Goal: Information Seeking & Learning: Learn about a topic

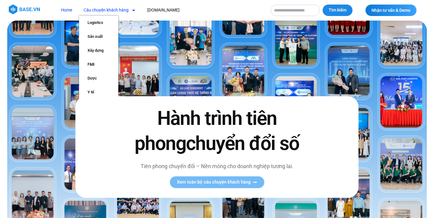
click at [126, 9] on link "Câu chuyện khách hàng" at bounding box center [109, 10] width 61 height 11
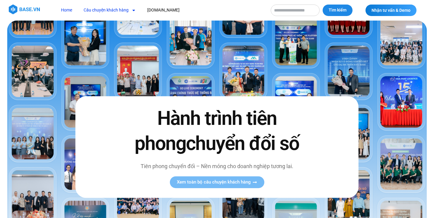
click at [126, 9] on link "Câu chuyện khách hàng" at bounding box center [109, 10] width 61 height 11
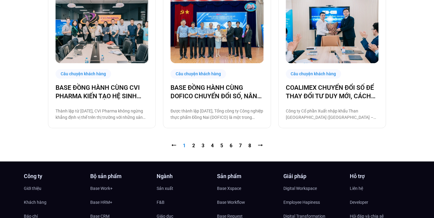
scroll to position [632, 0]
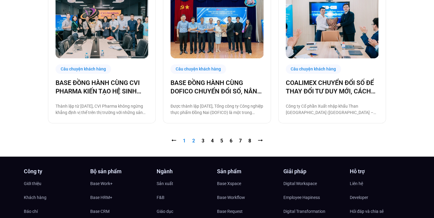
click at [194, 139] on link "Trang 2" at bounding box center [193, 141] width 3 height 6
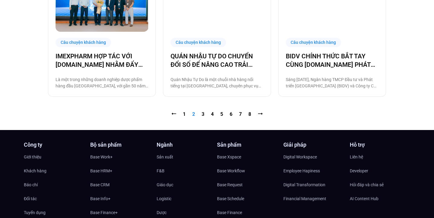
scroll to position [651, 0]
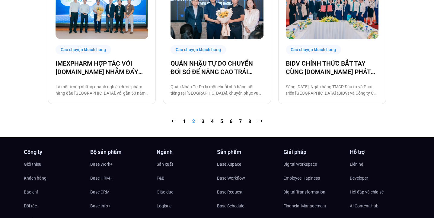
click at [200, 123] on nav "⭠ Trang 1 Trang 2 Trang 3 Trang 4 Trang 5 Trang 6 Trang 7 Trang 8 ⭢" at bounding box center [217, 121] width 338 height 7
click at [204, 122] on nav "⭠ Trang 1 Trang 2 Trang 3 Trang 4 Trang 5 Trang 6 Trang 7 Trang 8 ⭢" at bounding box center [217, 121] width 338 height 7
click at [203, 121] on link "Trang 3" at bounding box center [203, 121] width 3 height 6
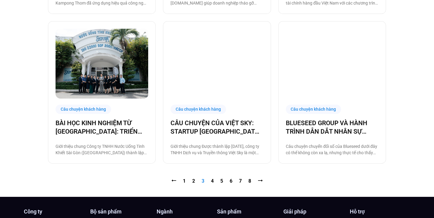
scroll to position [593, 0]
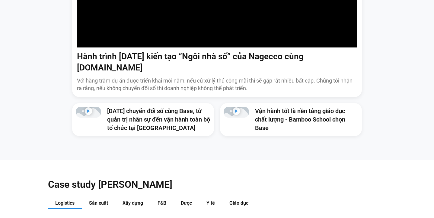
scroll to position [474, 0]
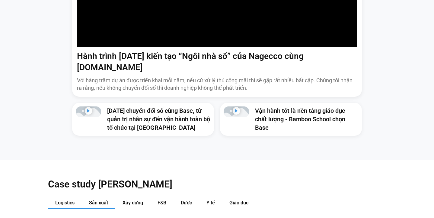
click at [107, 200] on span "Sản xuất" at bounding box center [98, 203] width 19 height 6
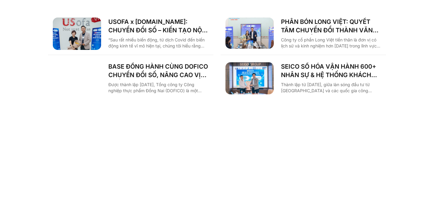
scroll to position [896, 0]
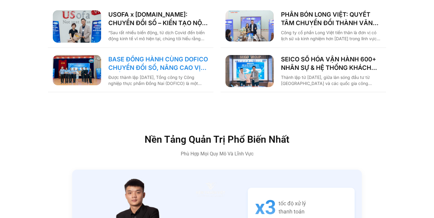
click at [163, 55] on link "BASE ĐỒNG HÀNH CÙNG DOFICO CHUYỂN ĐỔI SỐ, NÂNG CAO VỊ THẾ DOANH NGHIỆP VIỆT" at bounding box center [158, 63] width 100 height 17
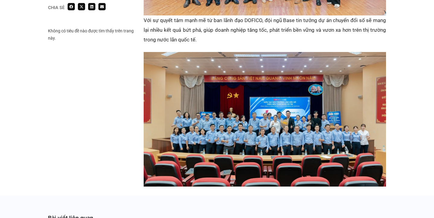
scroll to position [966, 0]
